Goal: Task Accomplishment & Management: Use online tool/utility

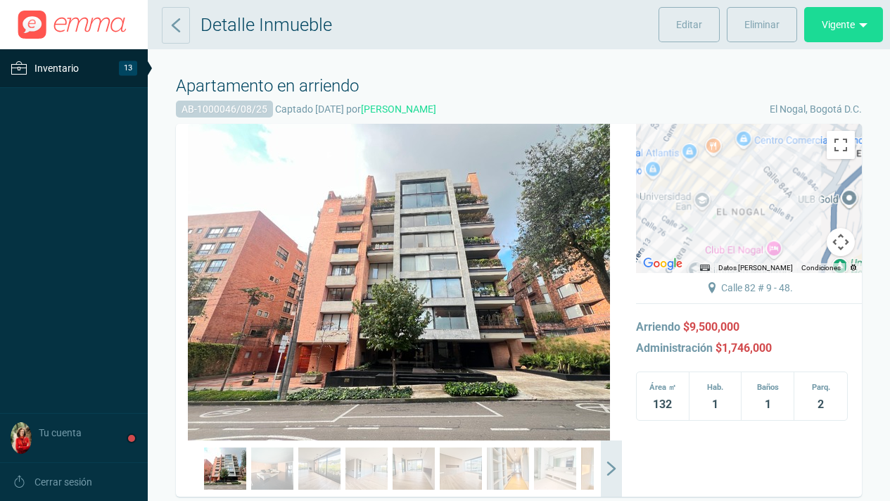
click at [60, 67] on span "Inventario" at bounding box center [56, 68] width 44 height 17
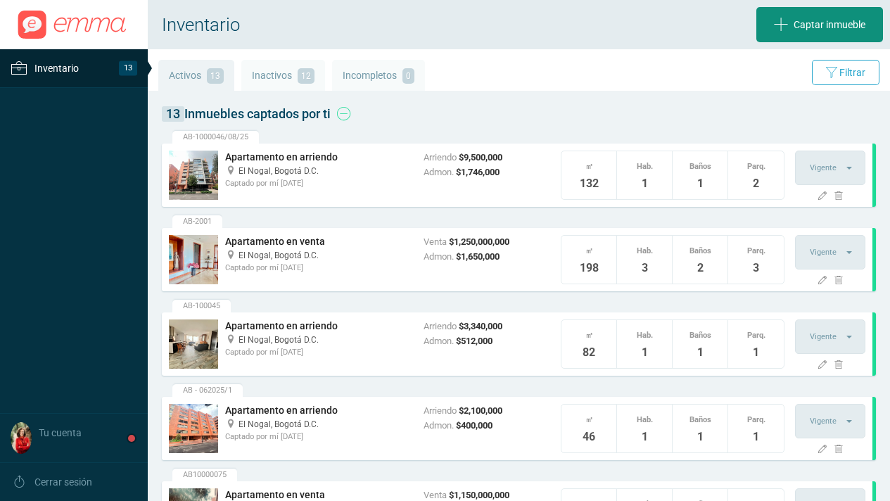
click at [803, 26] on span "Captar inmueble" at bounding box center [830, 24] width 72 height 35
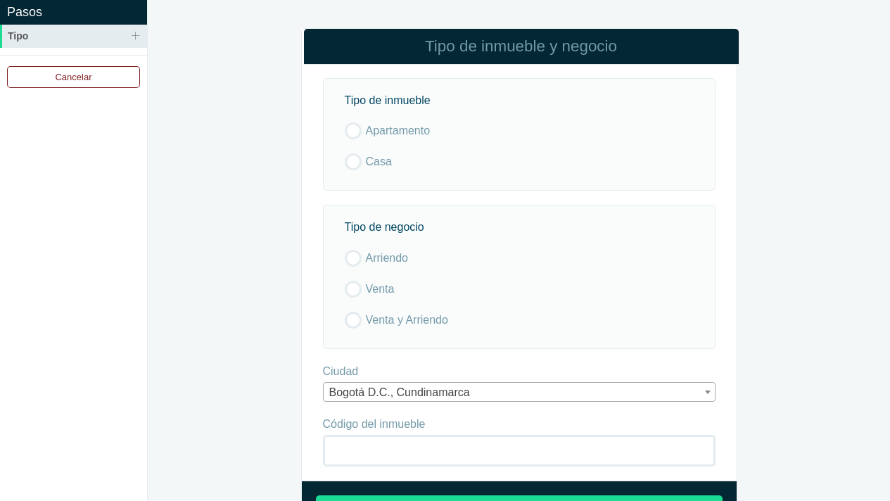
click at [80, 77] on link "Cancelar" at bounding box center [73, 77] width 133 height 22
